Goal: Task Accomplishment & Management: Complete application form

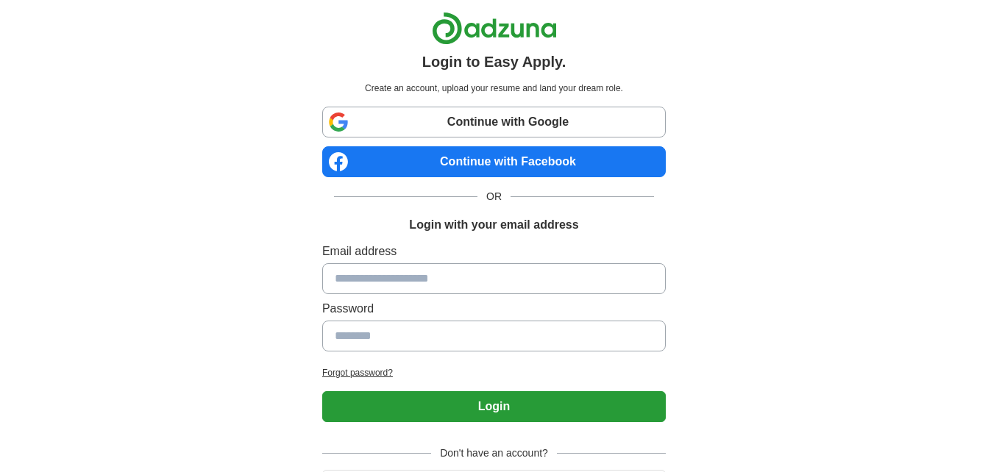
click at [486, 156] on link "Continue with Facebook" at bounding box center [494, 161] width 344 height 31
click at [513, 153] on link "Continue with Facebook" at bounding box center [494, 161] width 344 height 31
click at [458, 162] on link "Continue with Facebook" at bounding box center [494, 161] width 344 height 31
click at [483, 160] on link "Continue with Facebook" at bounding box center [494, 161] width 344 height 31
